Goal: Task Accomplishment & Management: Manage account settings

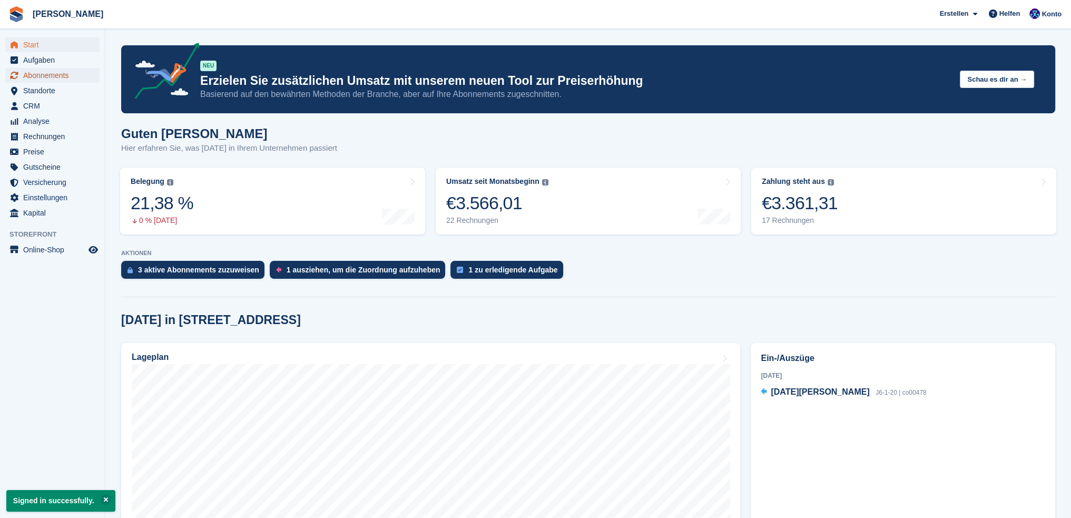
click at [35, 76] on span "Abonnements" at bounding box center [54, 75] width 63 height 15
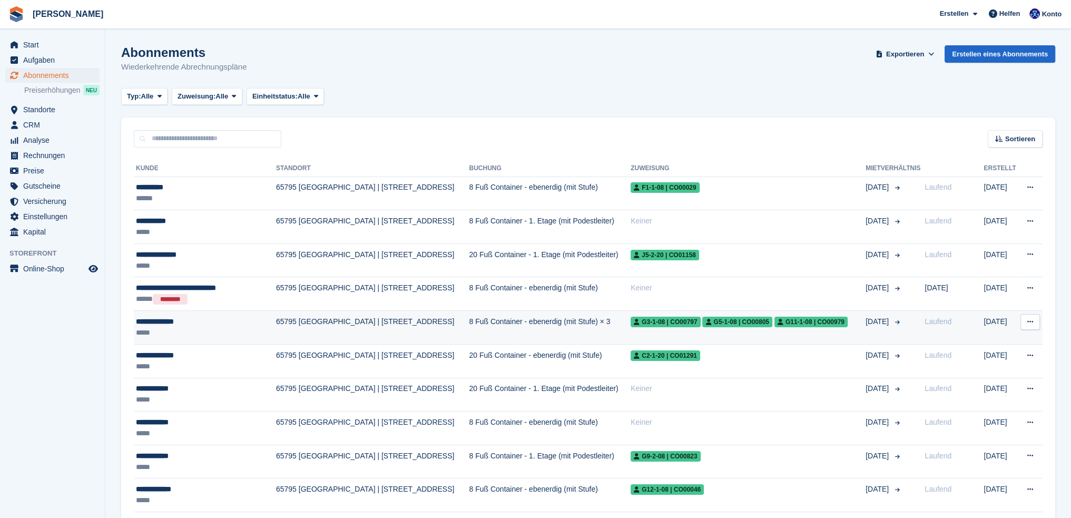
click at [469, 325] on td "8 Fuß Container - ebenerdig (mit Stufe) × 3" at bounding box center [550, 328] width 162 height 34
